Goal: Task Accomplishment & Management: Manage account settings

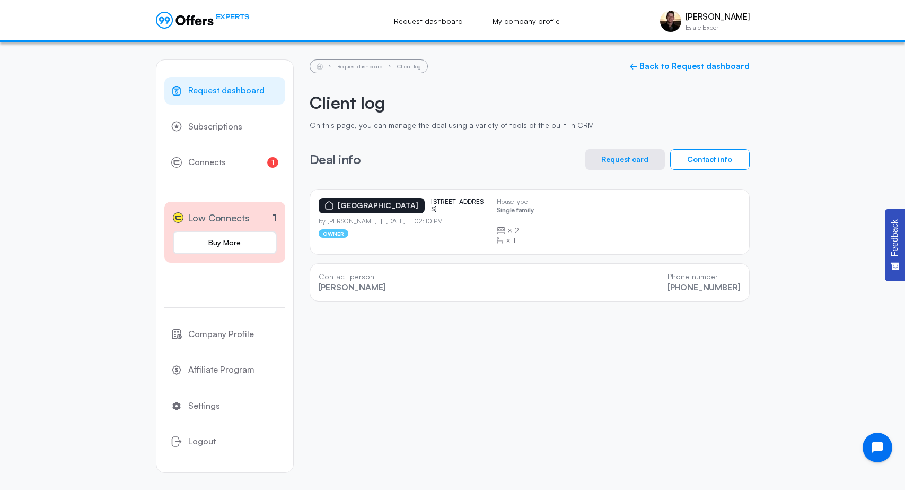
click at [185, 15] on icon at bounding box center [185, 20] width 58 height 17
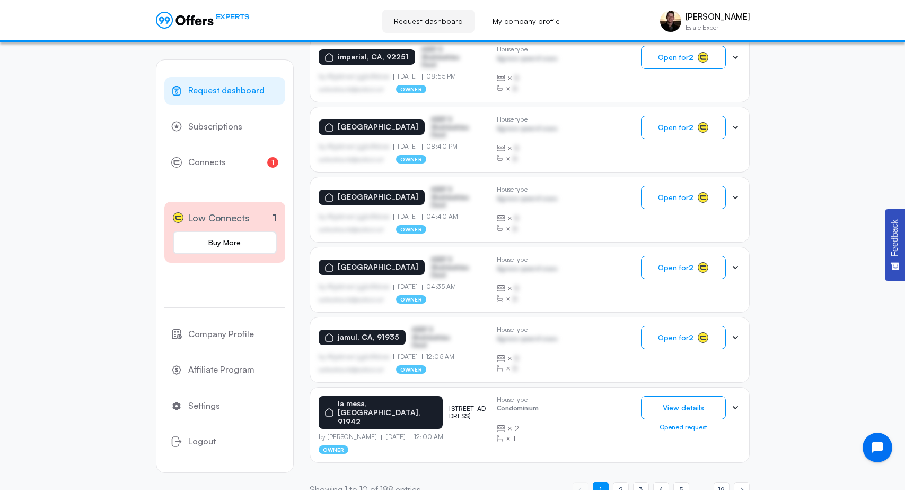
scroll to position [570, 0]
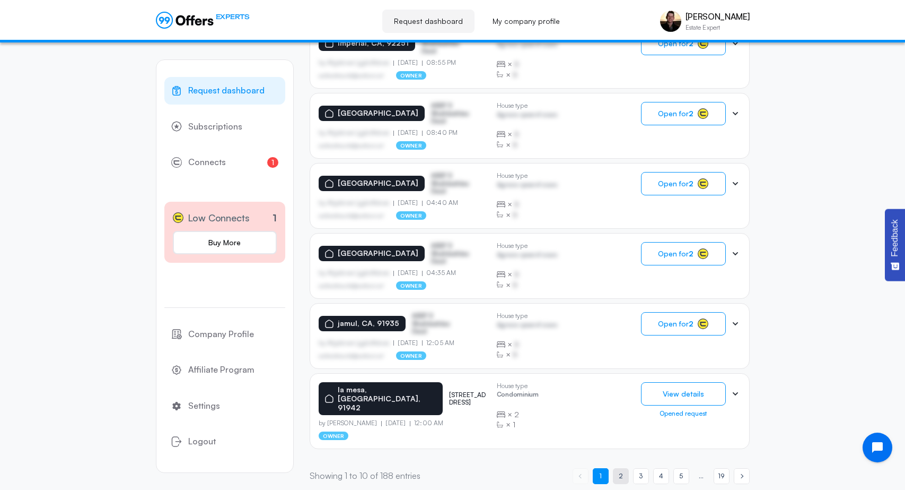
click at [621, 470] on span "2" at bounding box center [621, 475] width 4 height 10
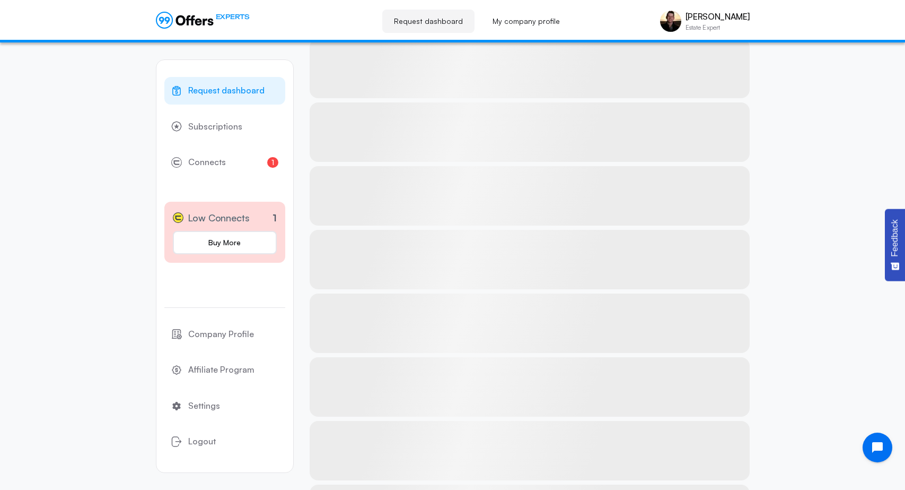
scroll to position [224, 0]
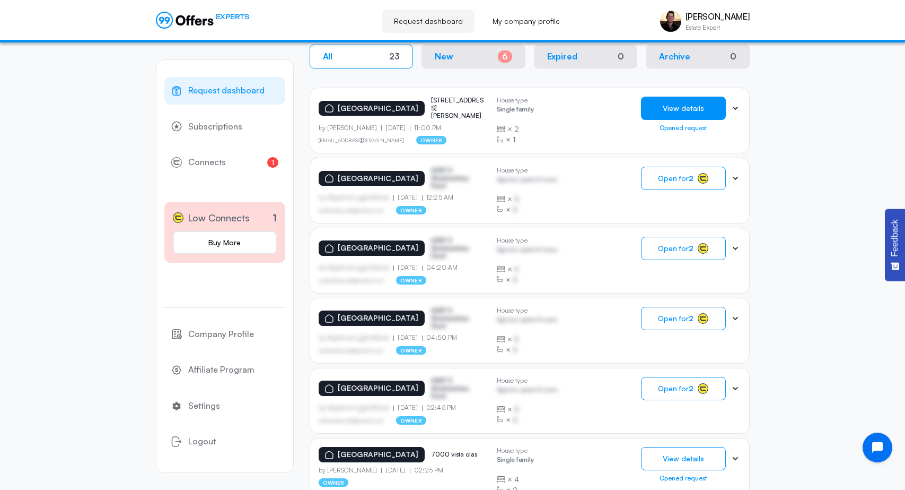
click at [720, 108] on button "View details" at bounding box center [683, 108] width 85 height 23
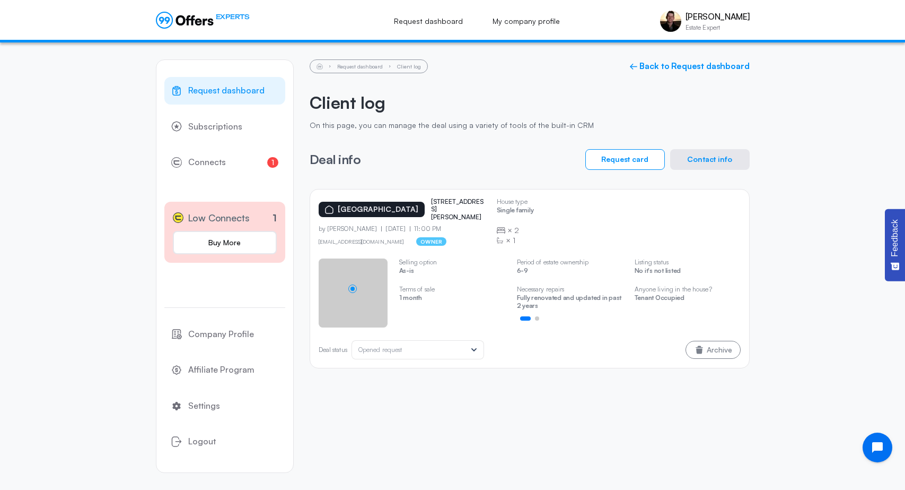
click at [717, 161] on button "Contact info" at bounding box center [710, 159] width 80 height 21
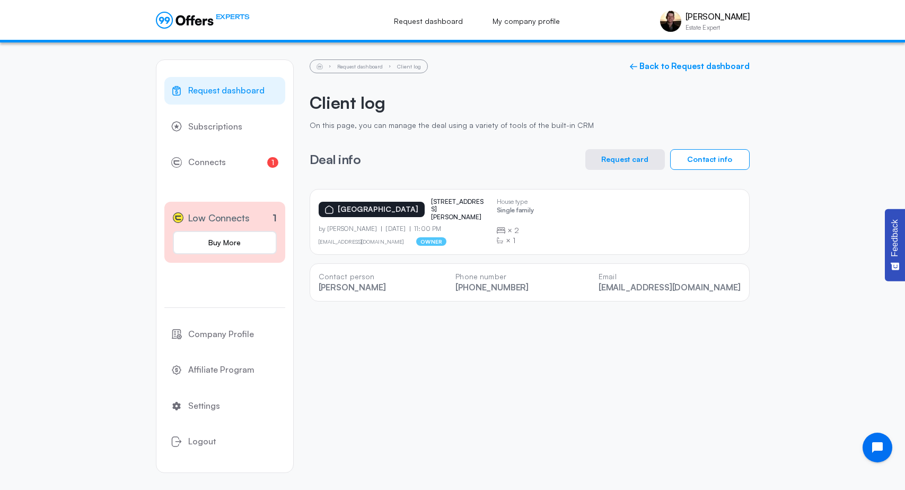
click at [193, 26] on icon at bounding box center [185, 20] width 58 height 17
